Goal: Find specific page/section: Find specific page/section

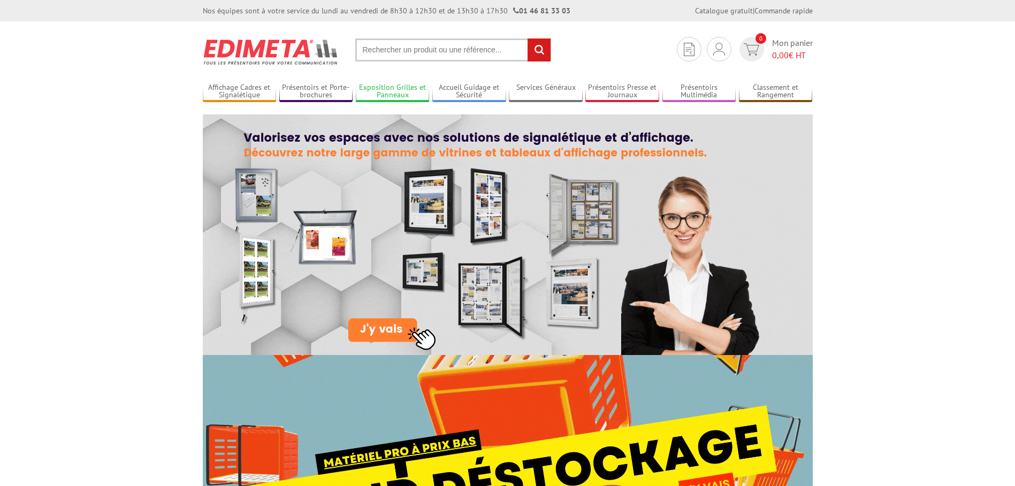
click at [395, 95] on link "Exposition Grilles et Panneaux" at bounding box center [393, 92] width 74 height 18
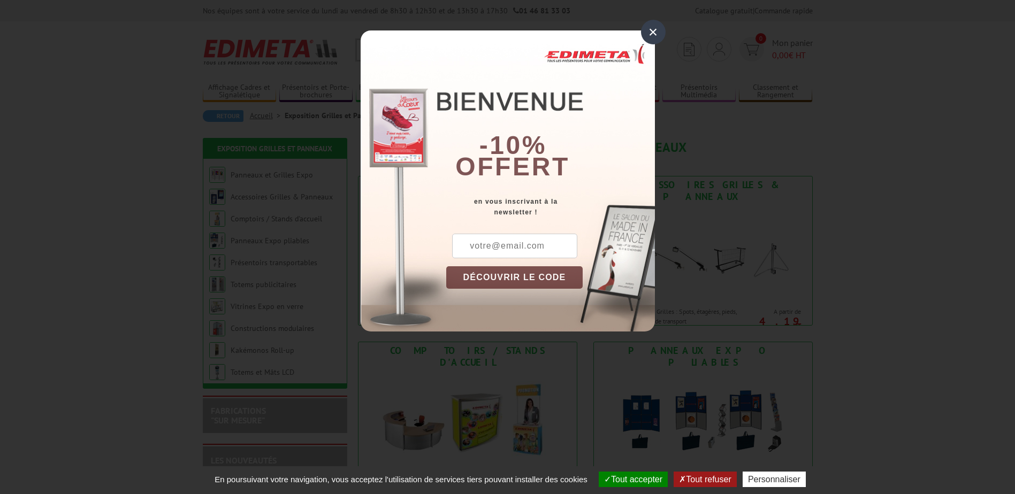
click at [649, 33] on div "×" at bounding box center [653, 32] width 25 height 25
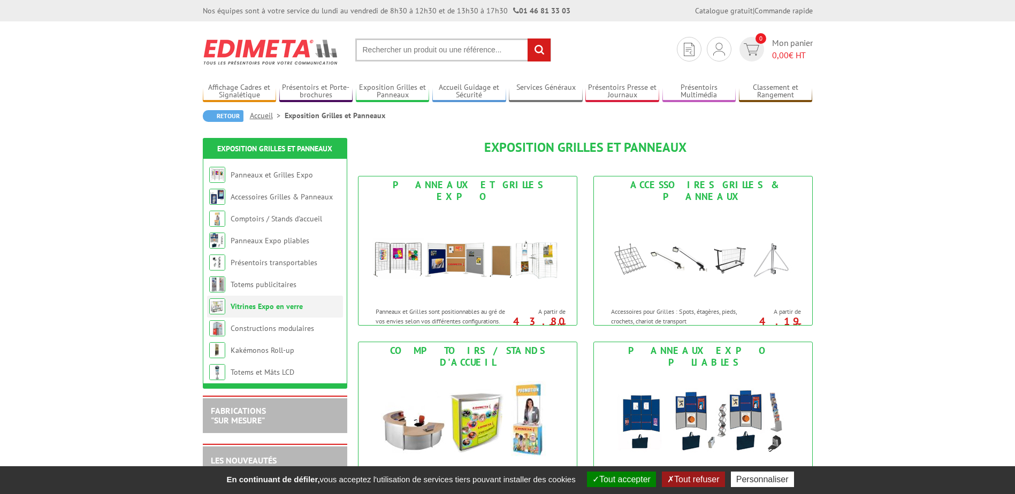
click at [266, 309] on link "Vitrines Expo en verre" at bounding box center [267, 307] width 72 height 10
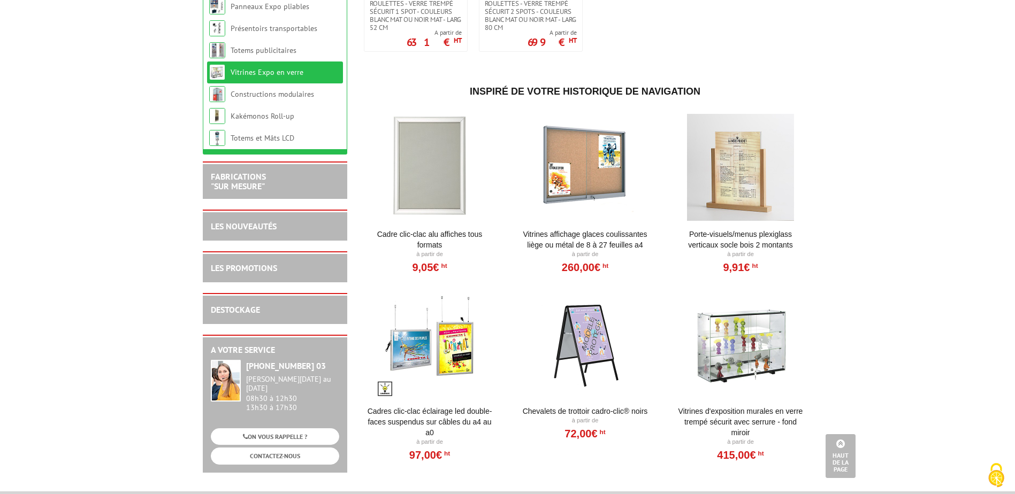
scroll to position [856, 0]
